Goal: Task Accomplishment & Management: Manage account settings

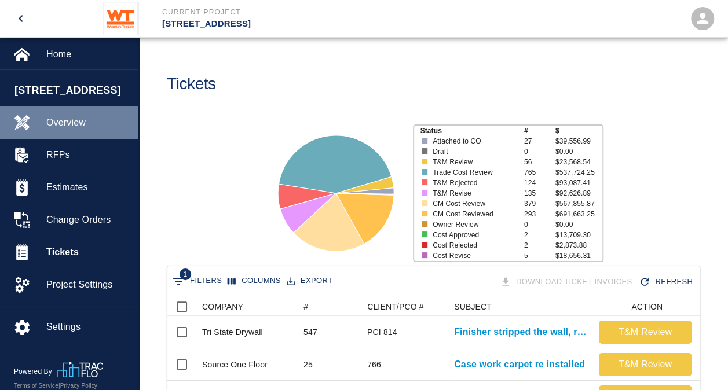
click at [72, 129] on span "Overview" at bounding box center [87, 123] width 83 height 14
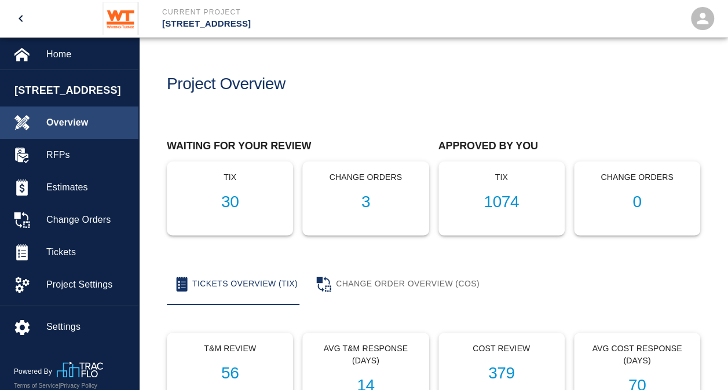
click at [66, 126] on span "Overview" at bounding box center [87, 123] width 83 height 14
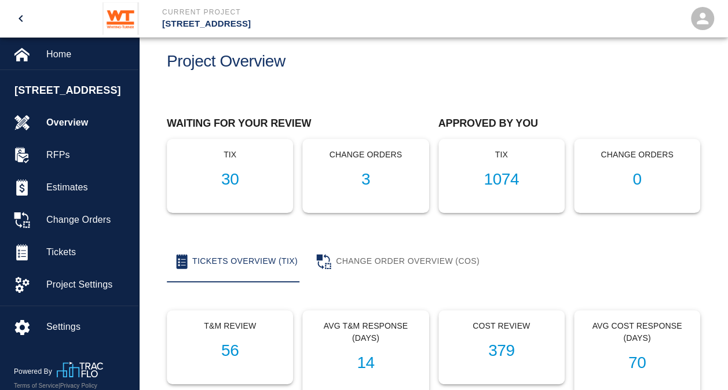
scroll to position [58, 0]
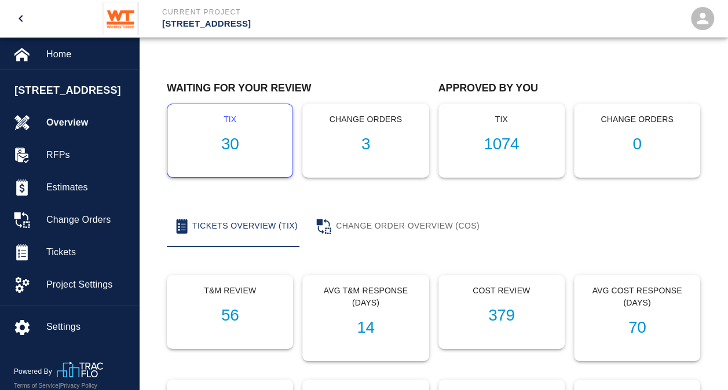
click at [233, 141] on h1 "30" at bounding box center [230, 144] width 107 height 19
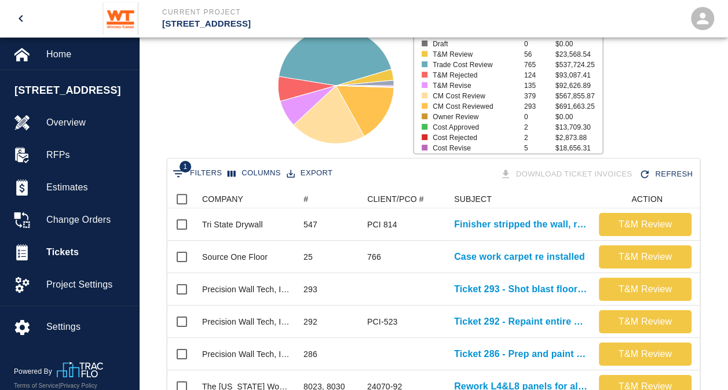
scroll to position [116, 0]
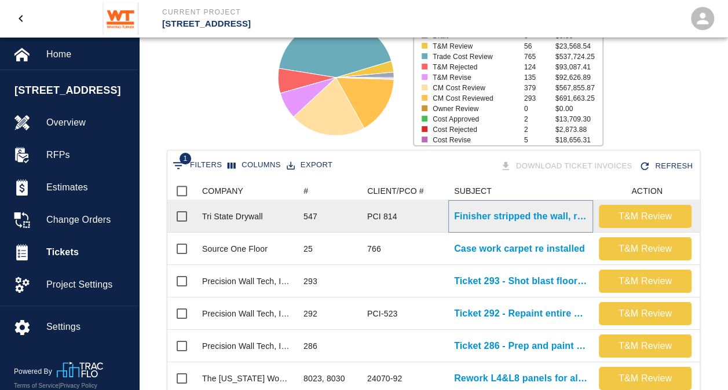
click at [482, 214] on p "Finisher stripped the wall, removing all residue after demo of..." at bounding box center [520, 217] width 133 height 14
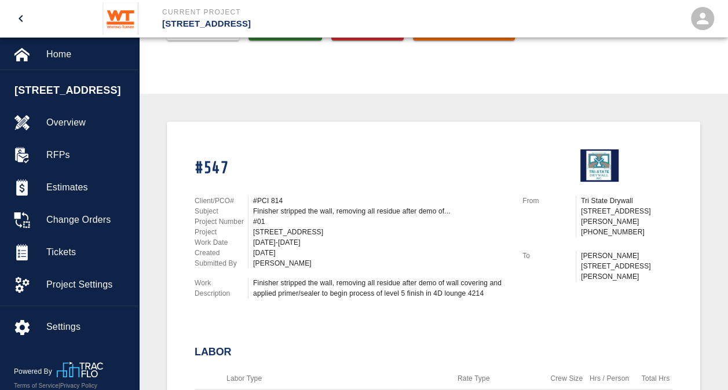
scroll to position [174, 0]
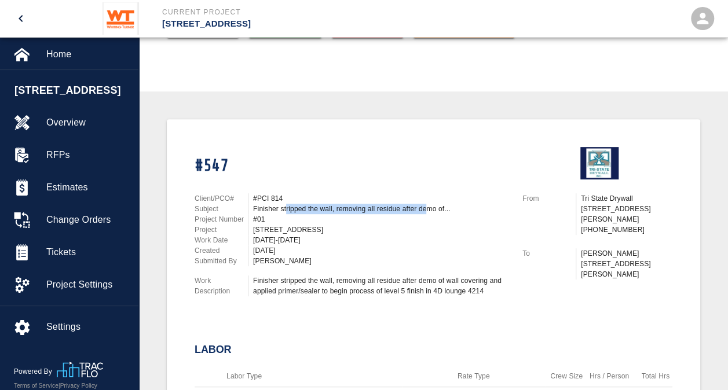
drag, startPoint x: 286, startPoint y: 207, endPoint x: 424, endPoint y: 209, distance: 137.9
click at [424, 209] on div "Finisher stripped the wall, removing all residue after demo of..." at bounding box center [380, 209] width 255 height 10
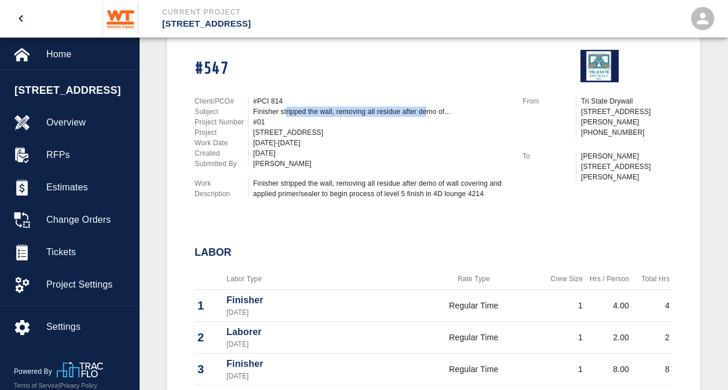
scroll to position [290, 0]
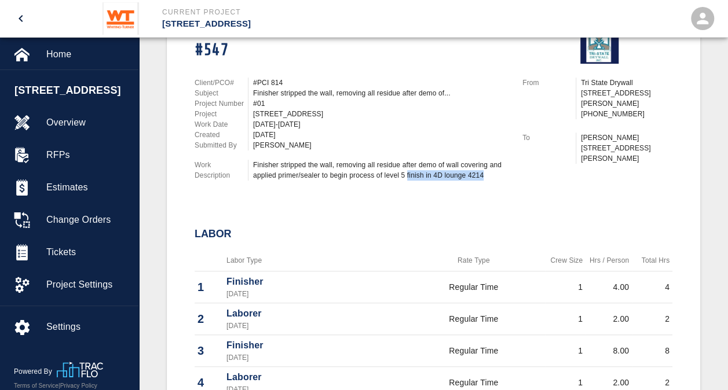
drag, startPoint x: 485, startPoint y: 174, endPoint x: 407, endPoint y: 175, distance: 77.6
click at [407, 175] on div "Finisher stripped the wall, removing all residue after demo of wall covering an…" at bounding box center [380, 170] width 255 height 21
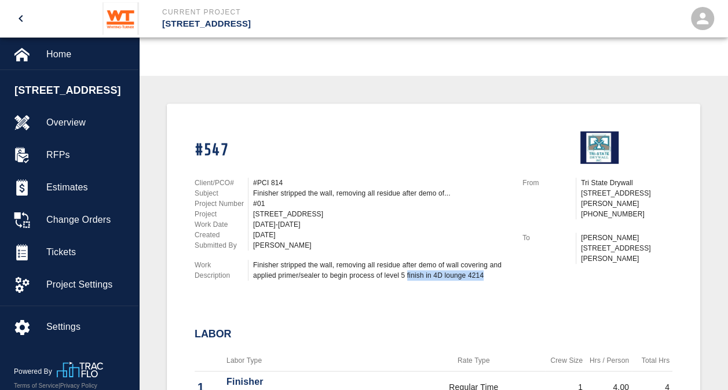
scroll to position [116, 0]
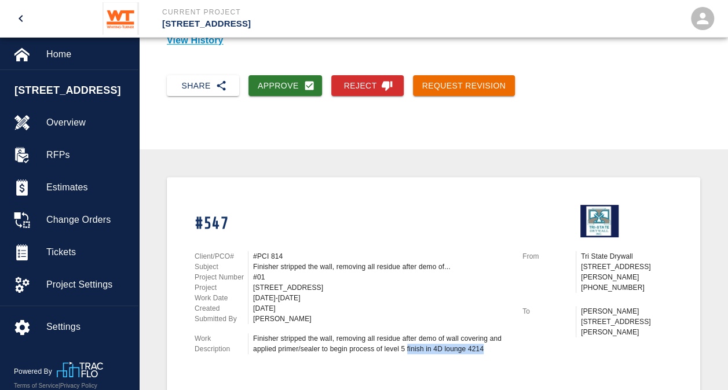
drag, startPoint x: 273, startPoint y: 85, endPoint x: 306, endPoint y: 213, distance: 132.6
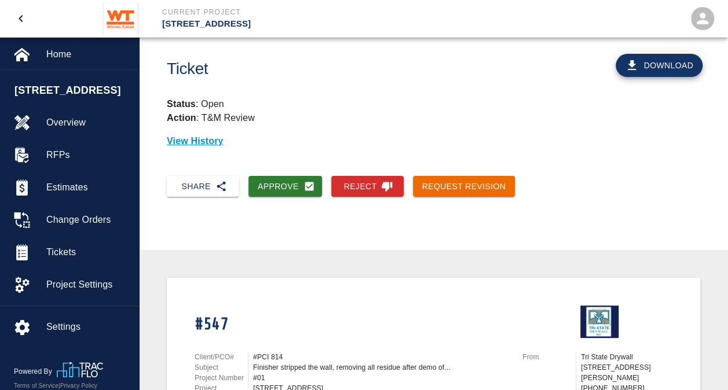
scroll to position [58, 0]
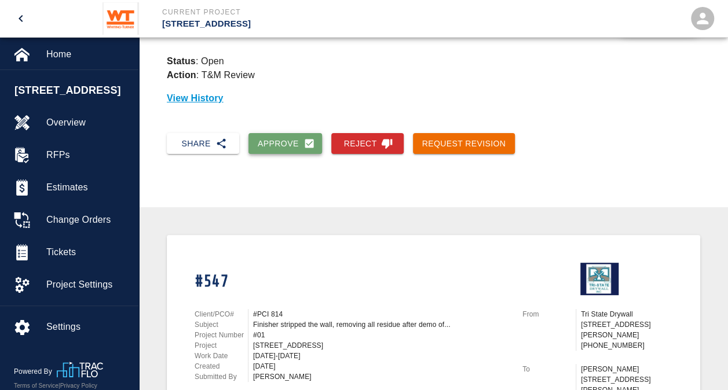
click at [286, 144] on button "Approve" at bounding box center [285, 143] width 74 height 21
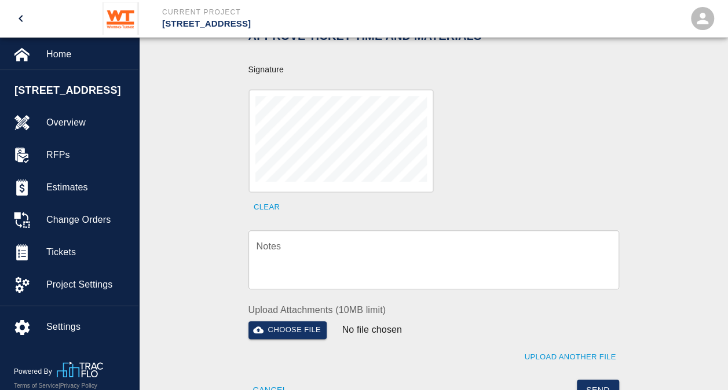
scroll to position [405, 0]
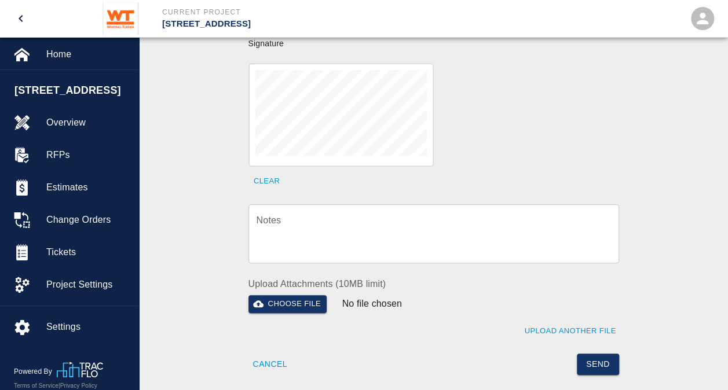
click at [348, 233] on textarea "Notes" at bounding box center [434, 234] width 355 height 40
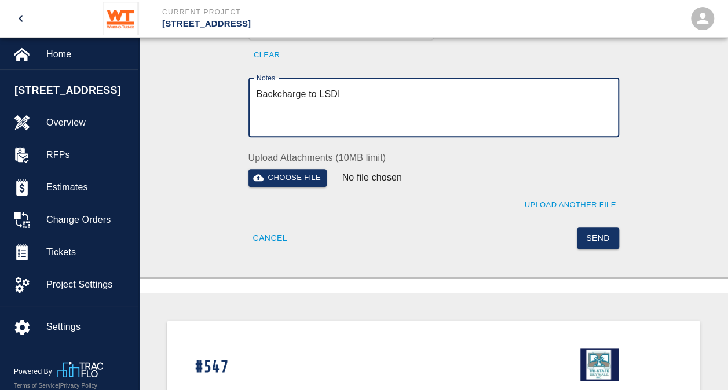
scroll to position [521, 0]
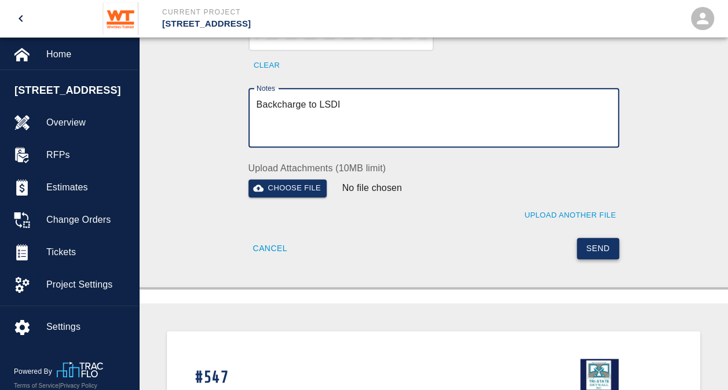
type textarea "Backcharge to LSDI"
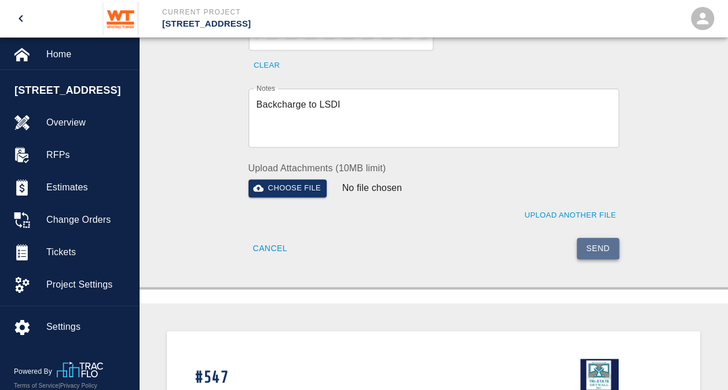
click at [601, 238] on button "Send" at bounding box center [598, 248] width 42 height 21
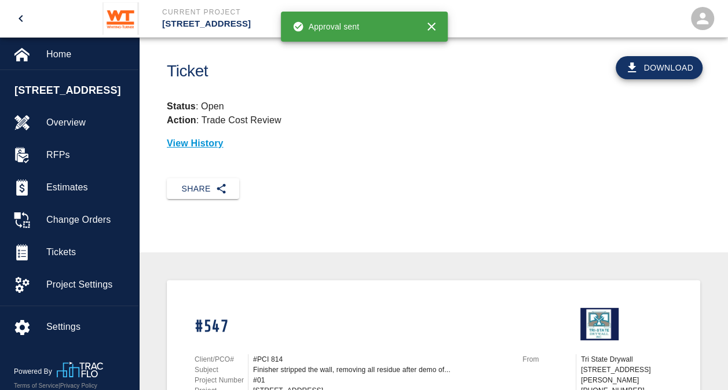
scroll to position [0, 0]
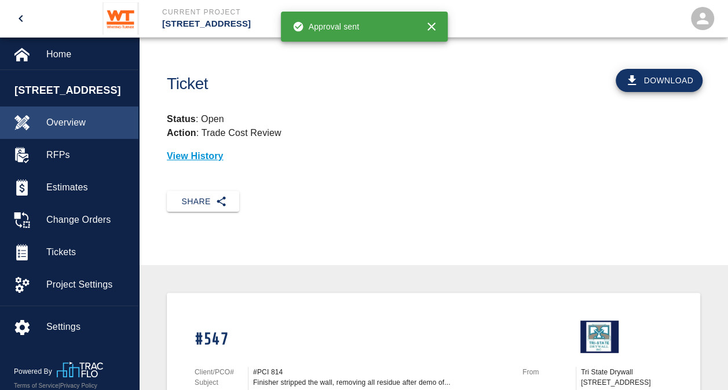
click at [59, 120] on span "Overview" at bounding box center [87, 123] width 83 height 14
